Goal: Find contact information: Find contact information

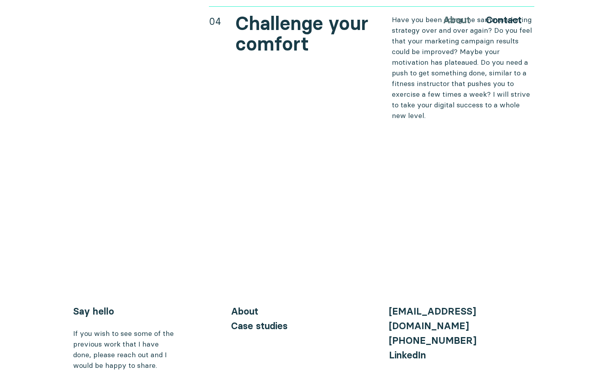
scroll to position [3250, 0]
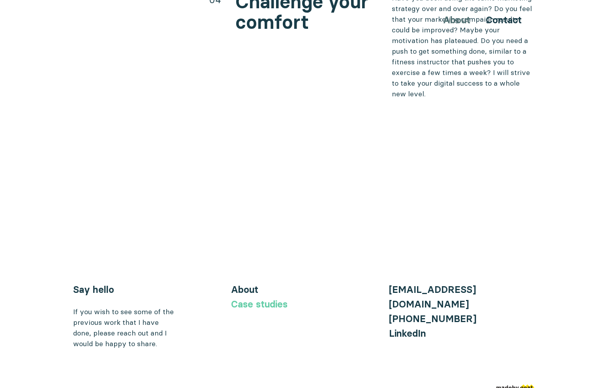
click at [276, 299] on link "Case studies" at bounding box center [259, 304] width 56 height 11
click at [524, 385] on img at bounding box center [515, 389] width 38 height 8
click at [249, 284] on link "About" at bounding box center [244, 289] width 27 height 11
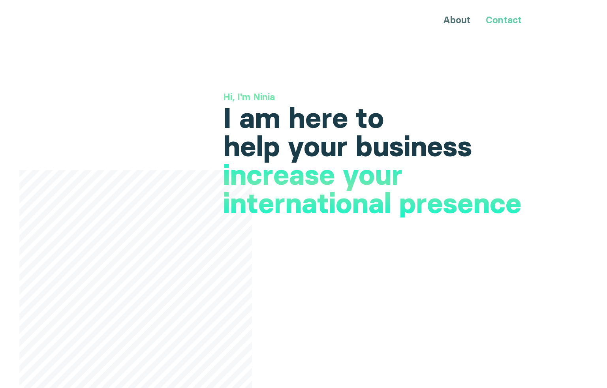
click at [493, 18] on link "Contact" at bounding box center [504, 19] width 36 height 11
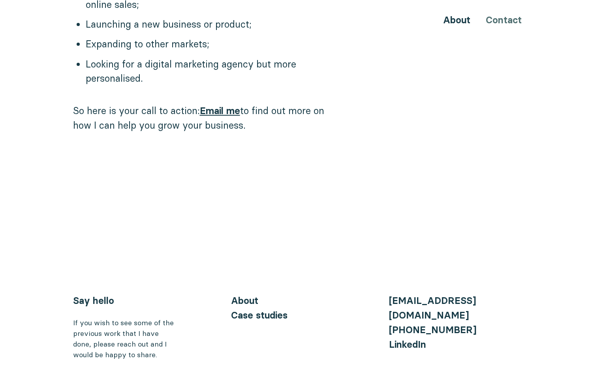
scroll to position [785, 0]
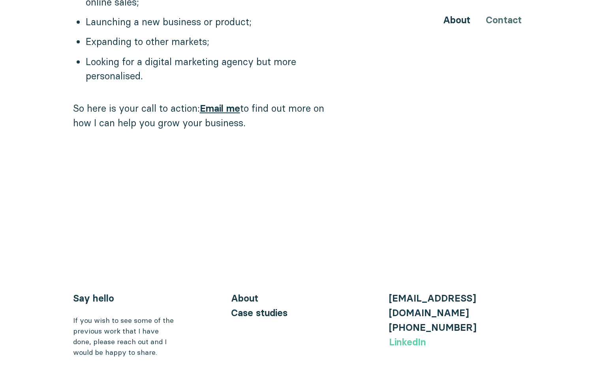
click at [416, 336] on link "LinkedIn" at bounding box center [407, 341] width 37 height 11
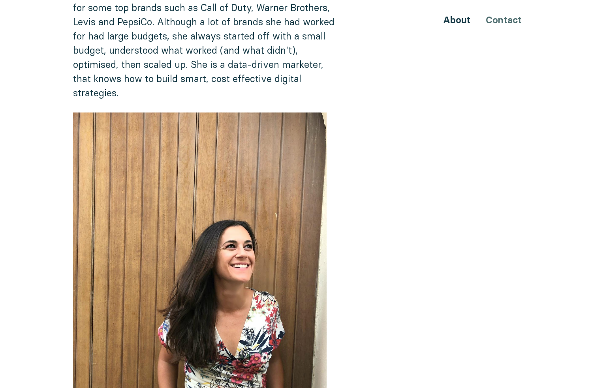
scroll to position [0, 0]
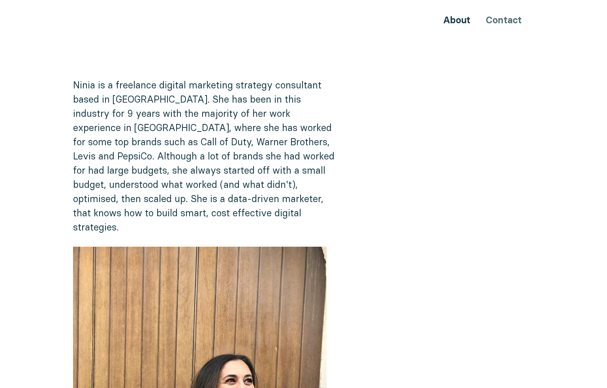
click at [495, 19] on div "About Contact" at bounding box center [304, 20] width 474 height 15
click at [499, 20] on div "About Contact" at bounding box center [304, 20] width 474 height 15
click at [460, 20] on link "About" at bounding box center [456, 19] width 27 height 11
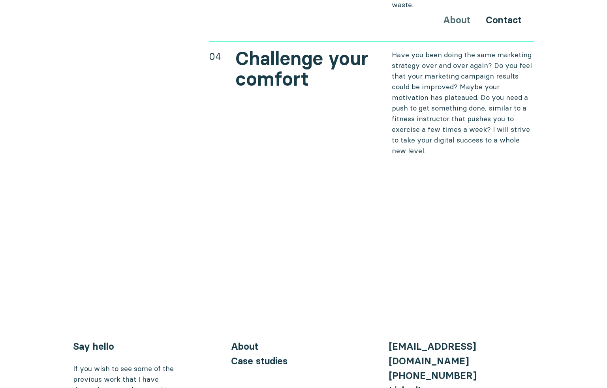
scroll to position [3250, 0]
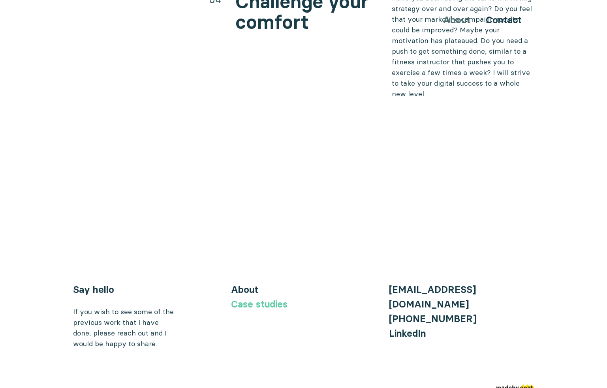
click at [262, 299] on link "Case studies" at bounding box center [259, 304] width 56 height 11
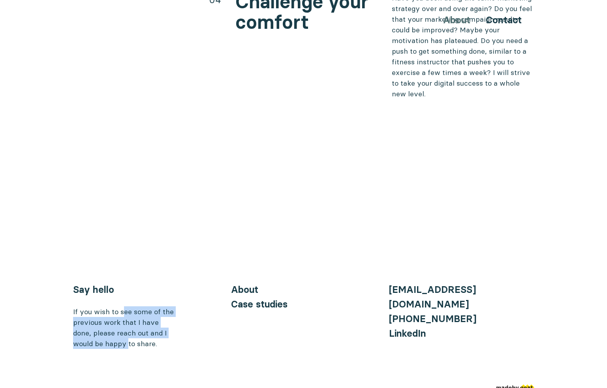
drag, startPoint x: 121, startPoint y: 289, endPoint x: 128, endPoint y: 322, distance: 34.2
click at [128, 322] on div "If you wish to see some of the previous work that I have done, please reach out…" at bounding box center [124, 327] width 103 height 43
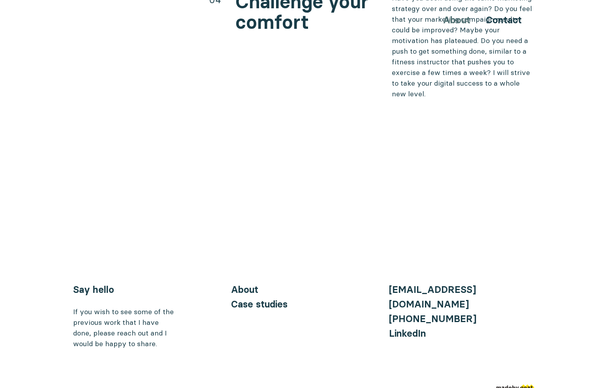
click at [201, 320] on div "Say hello If you wish to see some of the previous work that I have done, please…" at bounding box center [145, 315] width 145 height 67
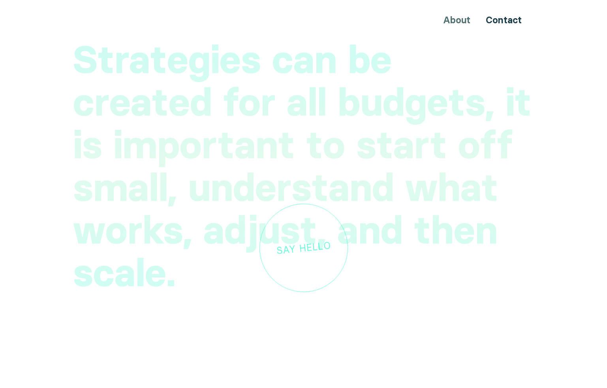
scroll to position [2281, 0]
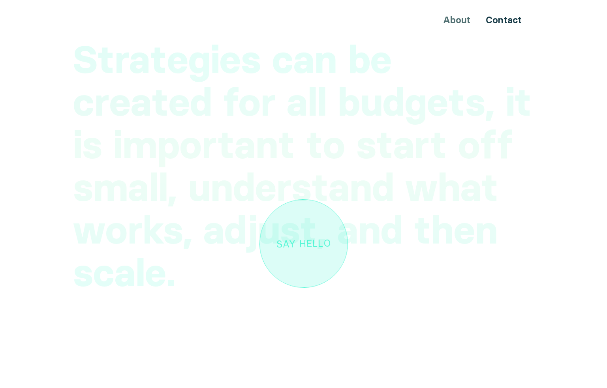
click at [305, 238] on div "Say hello" at bounding box center [303, 243] width 54 height 11
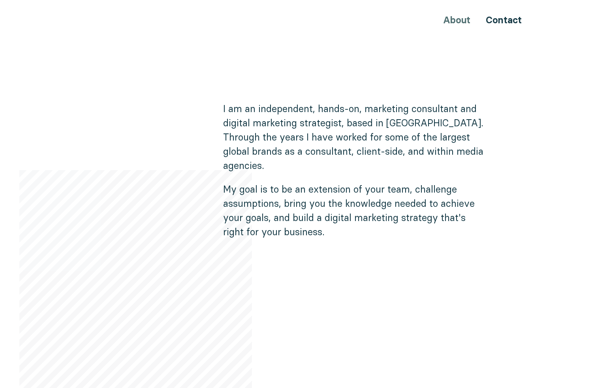
scroll to position [438, 0]
